Goal: Information Seeking & Learning: Check status

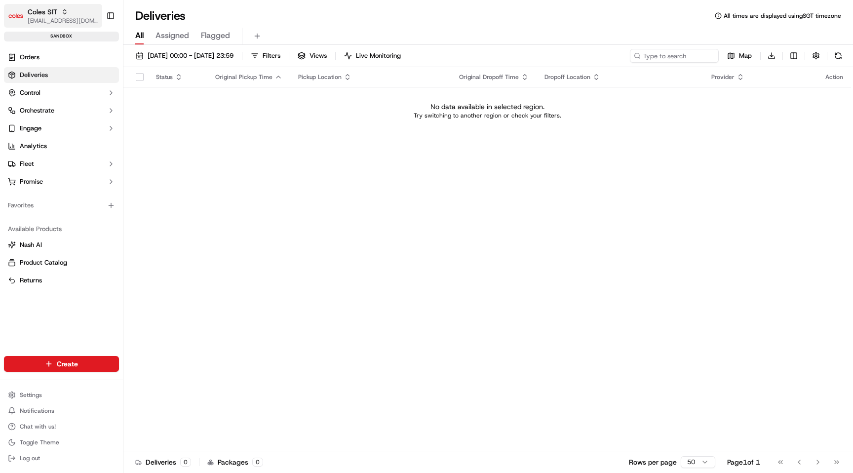
click at [70, 21] on span "[EMAIL_ADDRESS][DOMAIN_NAME]" at bounding box center [63, 21] width 71 height 8
type input "coles dev"
click at [132, 51] on span "Coles Dev" at bounding box center [140, 51] width 29 height 9
click at [60, 392] on html "Coles Dev maksim@usenash.com Toggle Sidebar sandbox Orders Deliveries Control O…" at bounding box center [426, 236] width 853 height 473
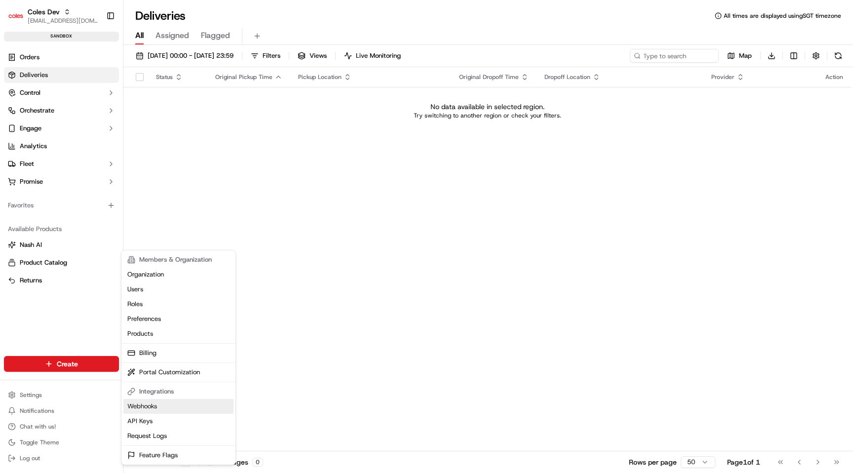
click at [163, 409] on link "Webhooks" at bounding box center [178, 406] width 110 height 15
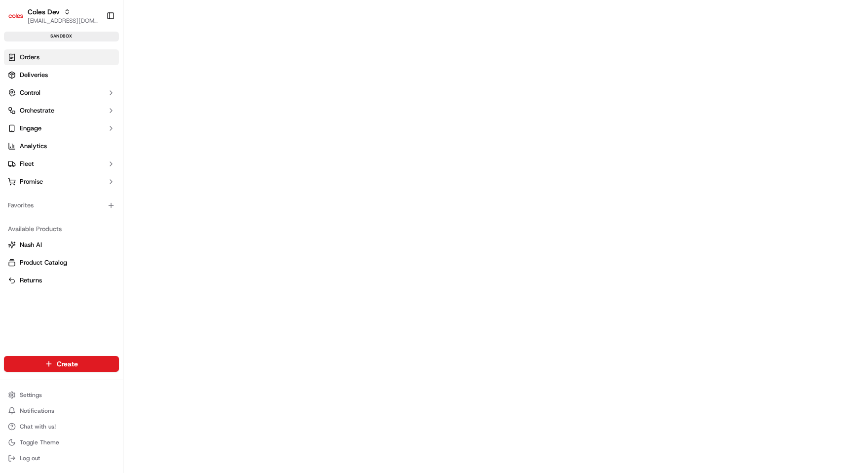
click at [73, 63] on link "Orders" at bounding box center [61, 57] width 115 height 16
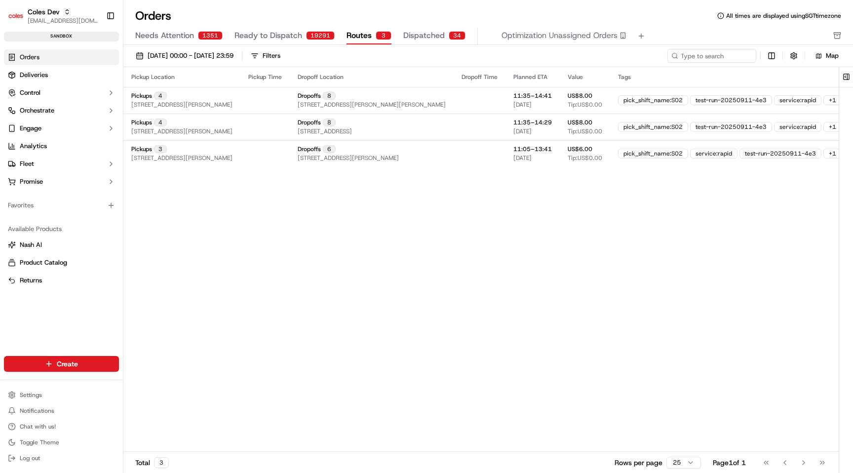
click at [376, 31] on div "3" at bounding box center [384, 35] width 16 height 9
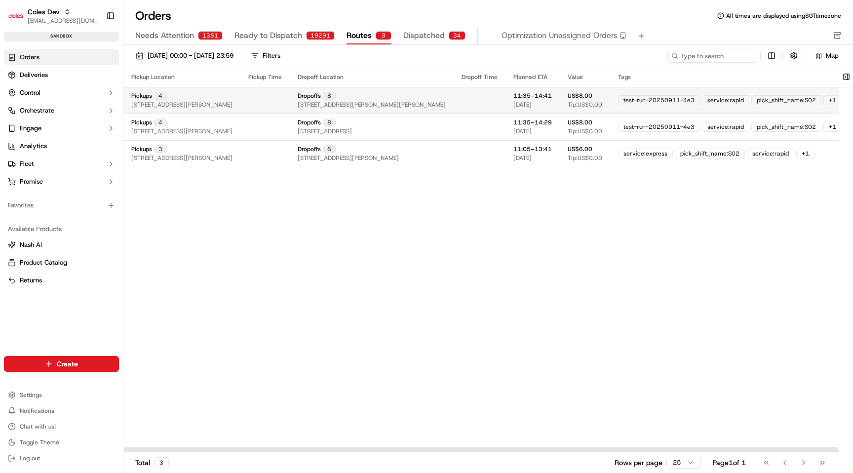
scroll to position [0, 124]
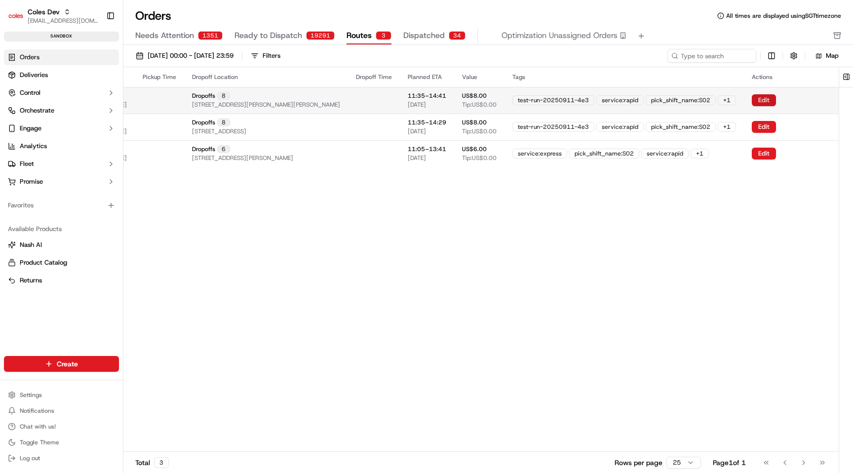
click at [765, 103] on button "Edit" at bounding box center [764, 100] width 24 height 12
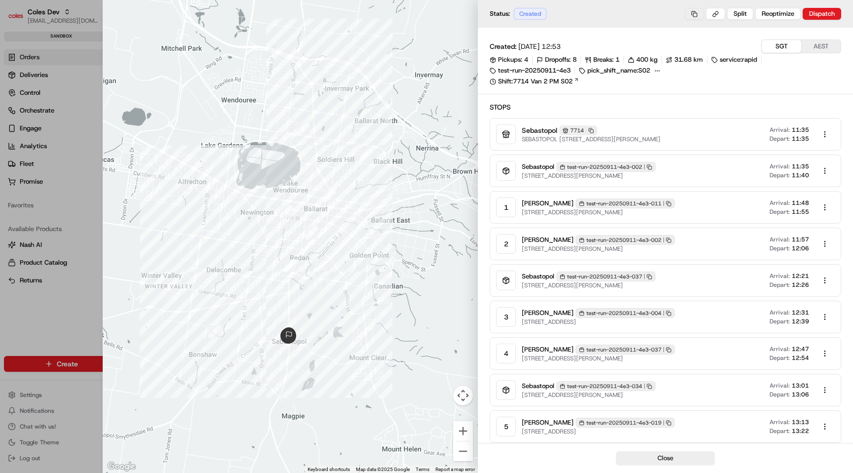
click at [698, 10] on button at bounding box center [694, 14] width 19 height 12
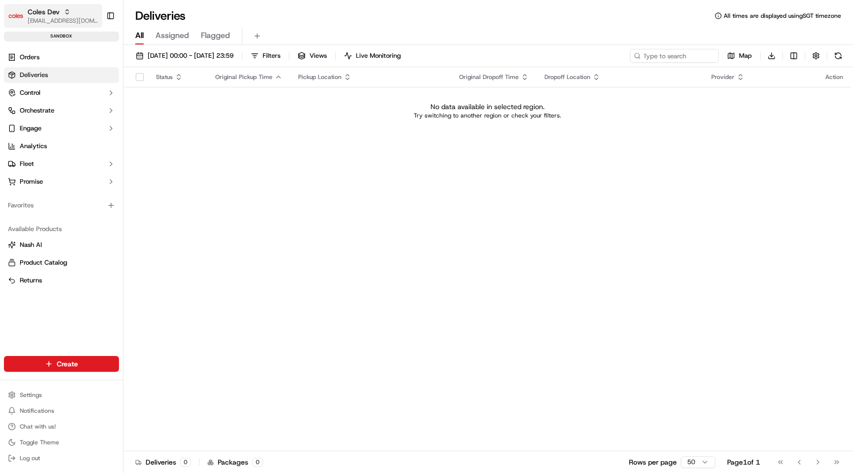
click at [52, 17] on span "[EMAIL_ADDRESS][DOMAIN_NAME]" at bounding box center [63, 21] width 71 height 8
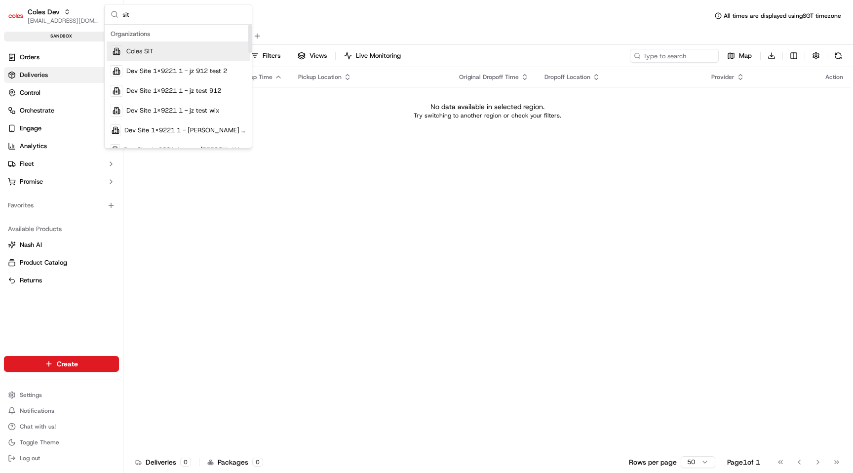
type input "sit"
click at [150, 54] on span "Coles SIT" at bounding box center [139, 51] width 27 height 9
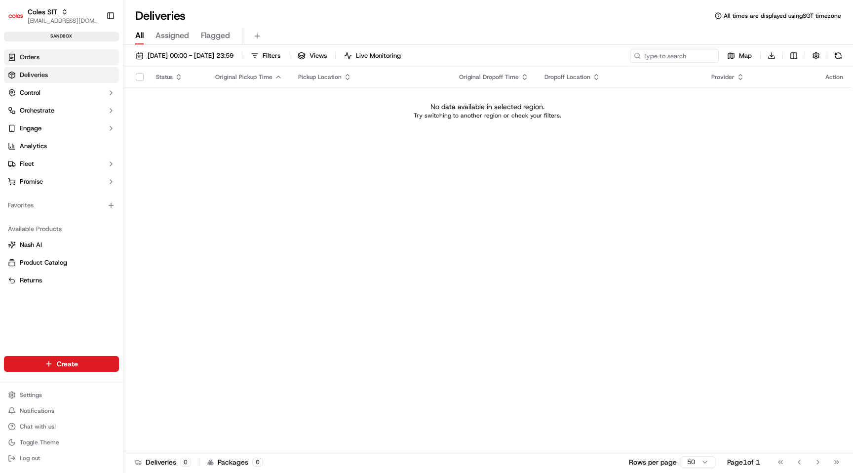
click at [85, 57] on link "Orders" at bounding box center [61, 57] width 115 height 16
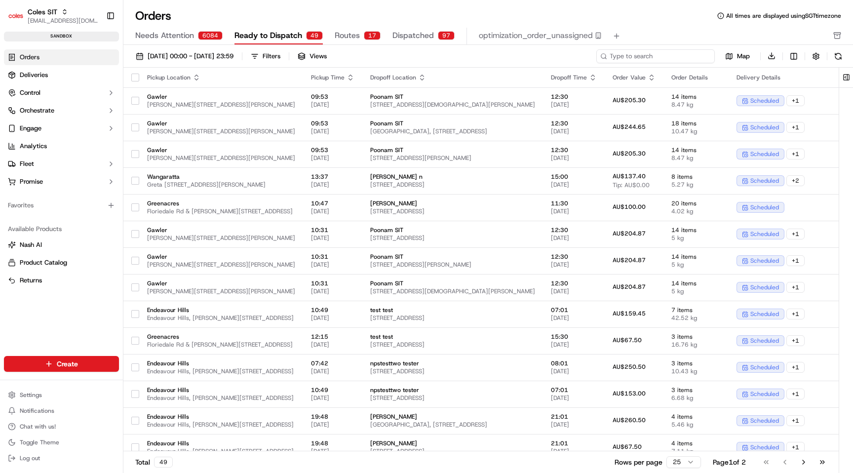
click at [646, 57] on input at bounding box center [655, 56] width 118 height 14
paste input "232117029"
type input "232117029"
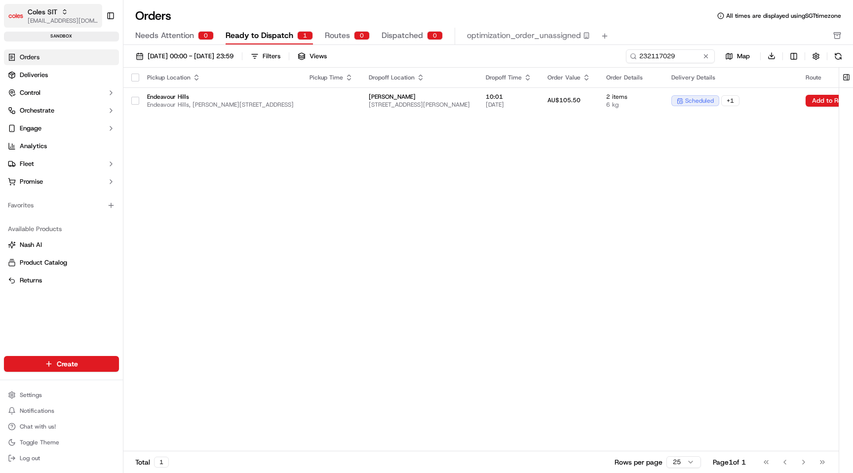
click at [57, 14] on div "Coles SIT" at bounding box center [63, 12] width 71 height 10
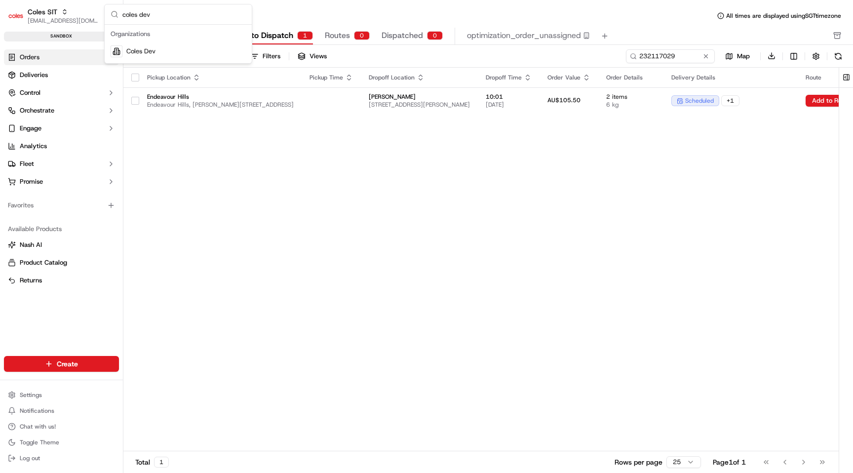
type input "coles dev"
click at [126, 48] on span "Coles Dev" at bounding box center [140, 51] width 29 height 9
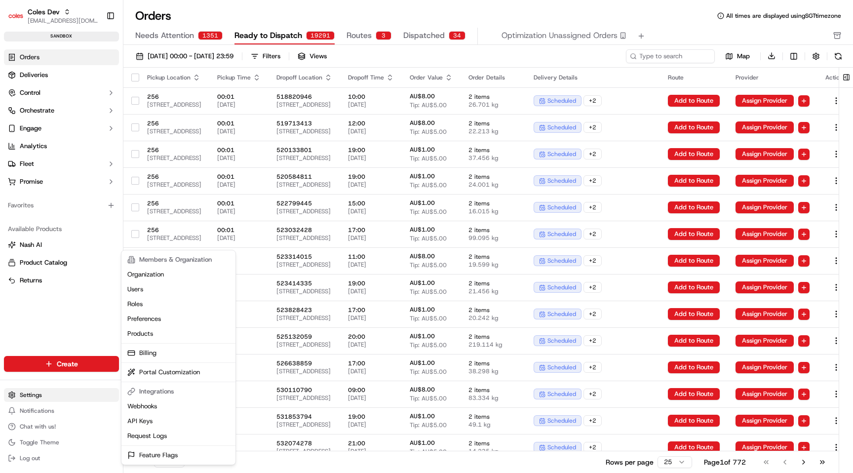
click at [32, 398] on html "Coles Dev [EMAIL_ADDRESS][DOMAIN_NAME] Toggle Sidebar sandbox Orders Deliveries…" at bounding box center [426, 236] width 853 height 473
click at [157, 407] on link "Webhooks" at bounding box center [178, 406] width 110 height 15
